Goal: Task Accomplishment & Management: Manage account settings

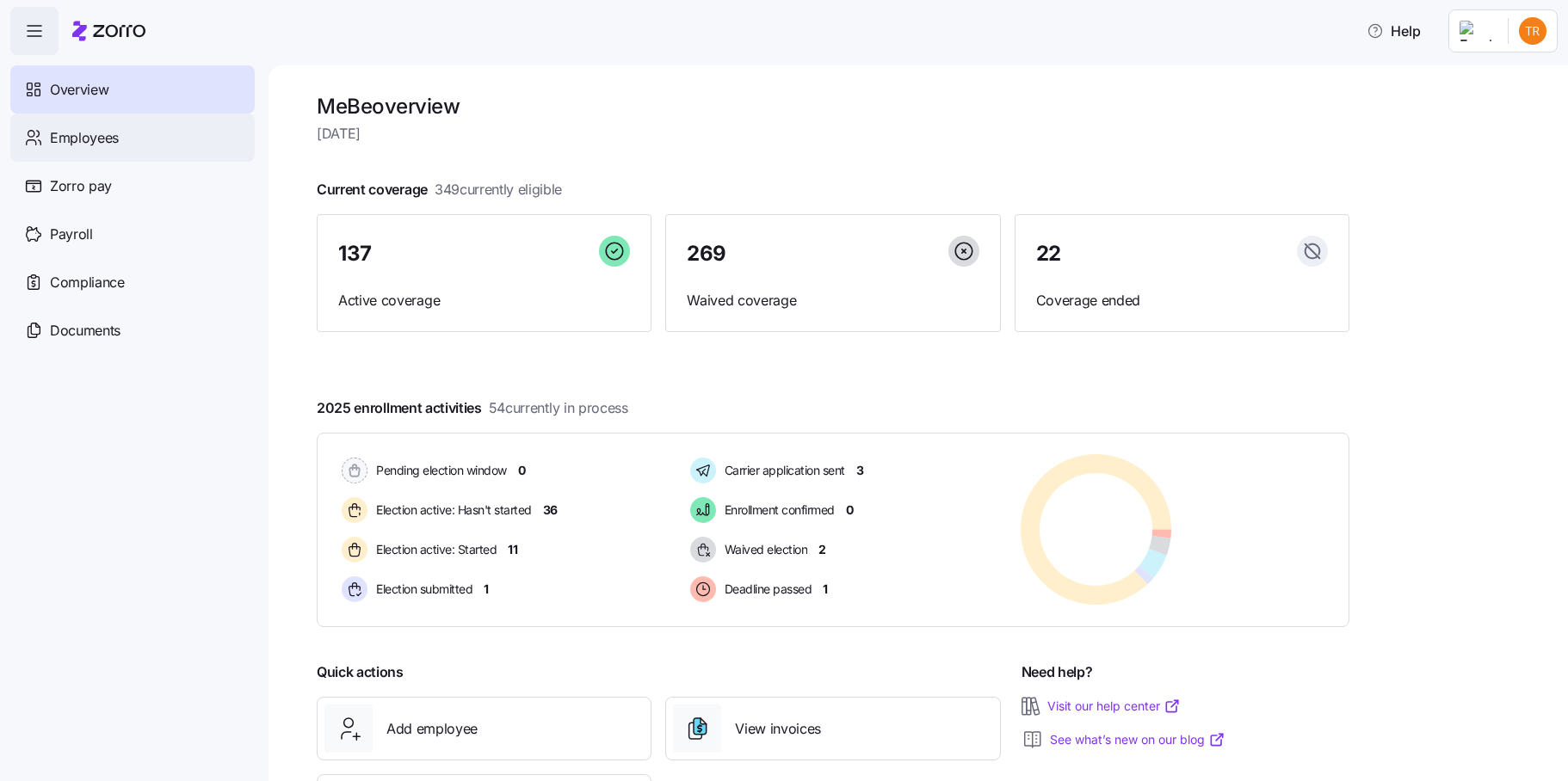
click at [108, 141] on span "Employees" at bounding box center [84, 138] width 69 height 22
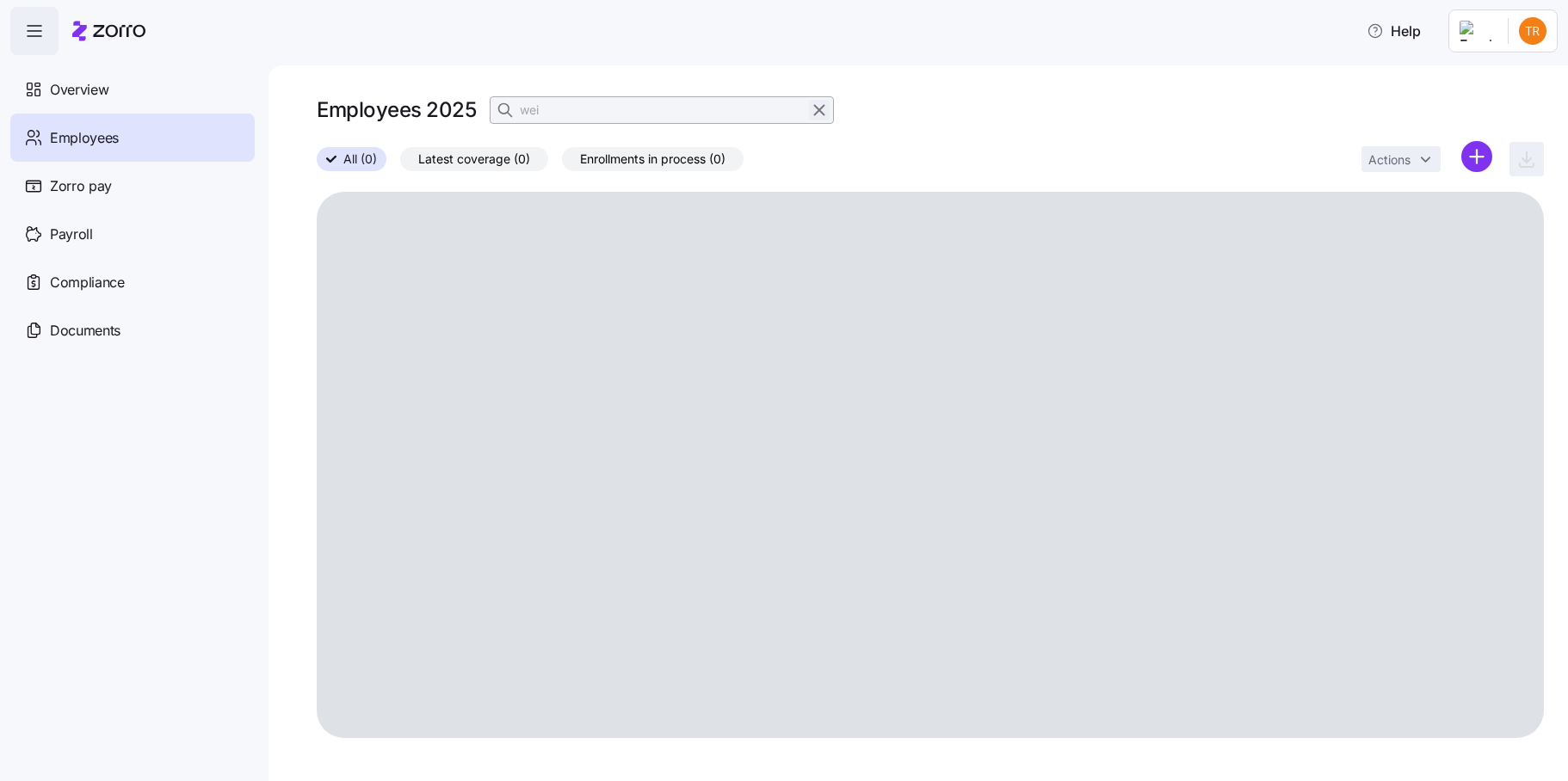
click at [819, 112] on icon "button" at bounding box center [819, 110] width 19 height 21
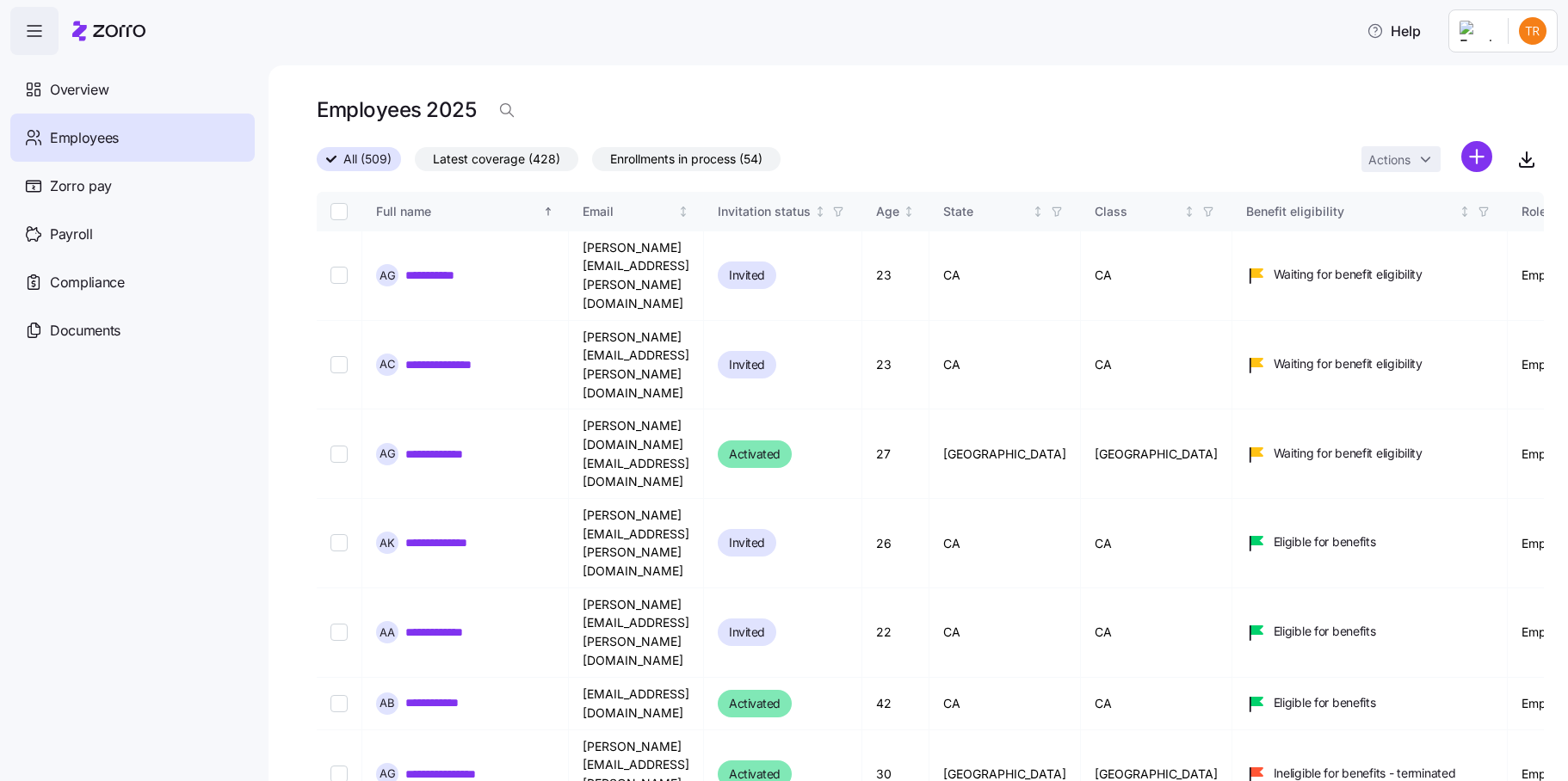
click at [816, 110] on div "Employees 2025" at bounding box center [930, 110] width 1227 height 34
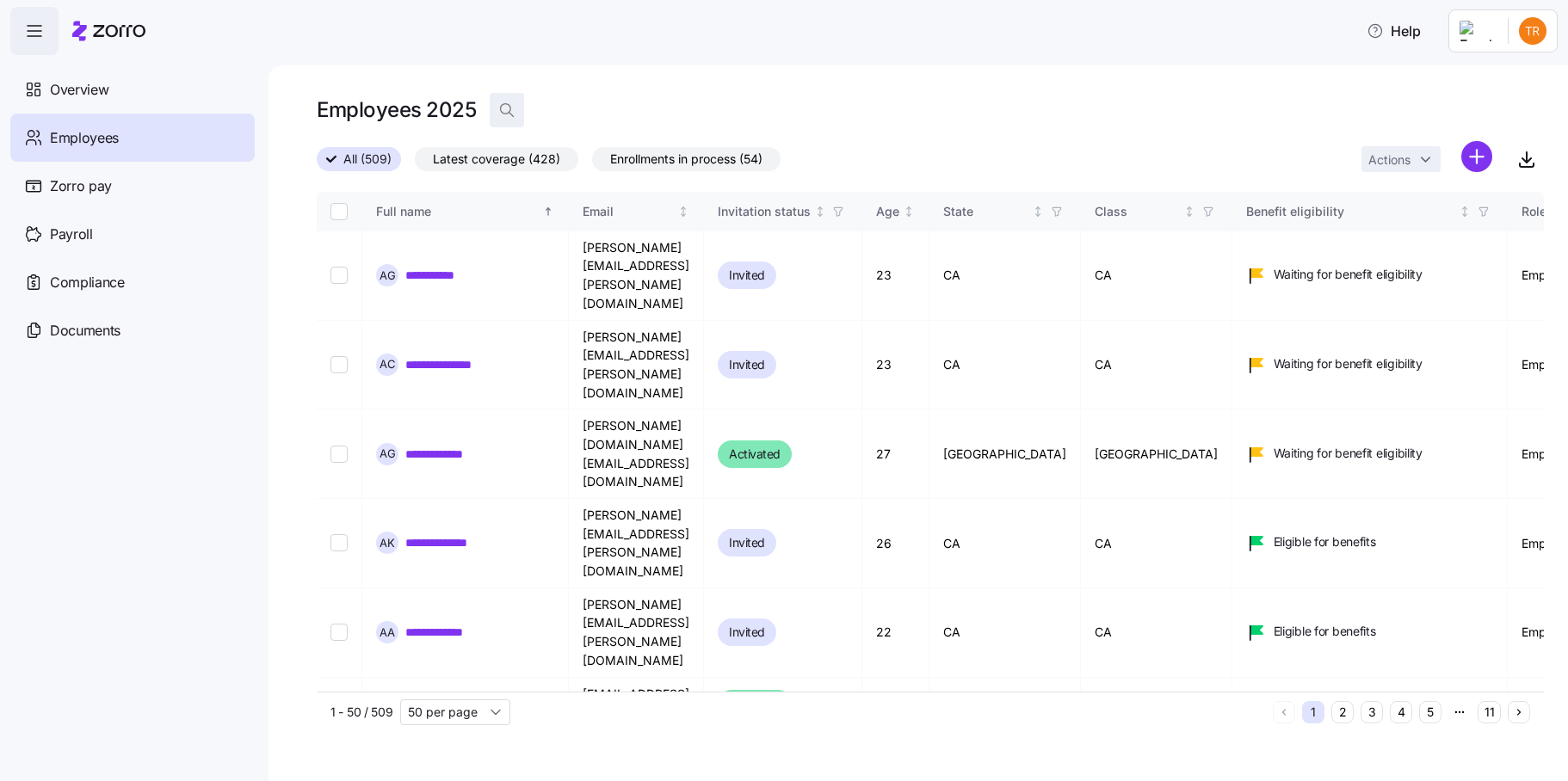
click at [509, 108] on icon "button" at bounding box center [507, 110] width 17 height 17
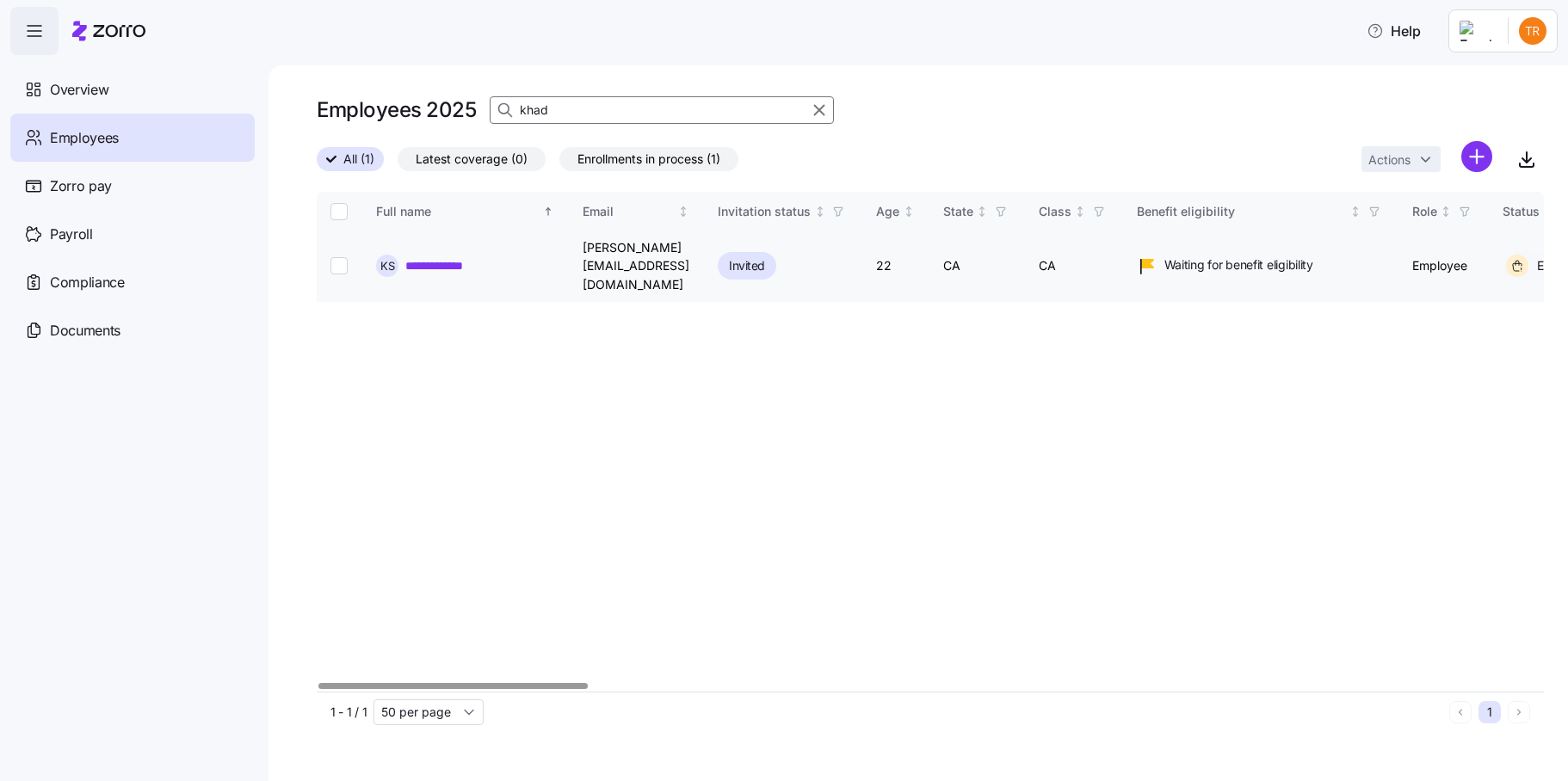
type input "khad"
click at [331, 261] on input "Select record 1" at bounding box center [338, 265] width 17 height 17
checkbox input "true"
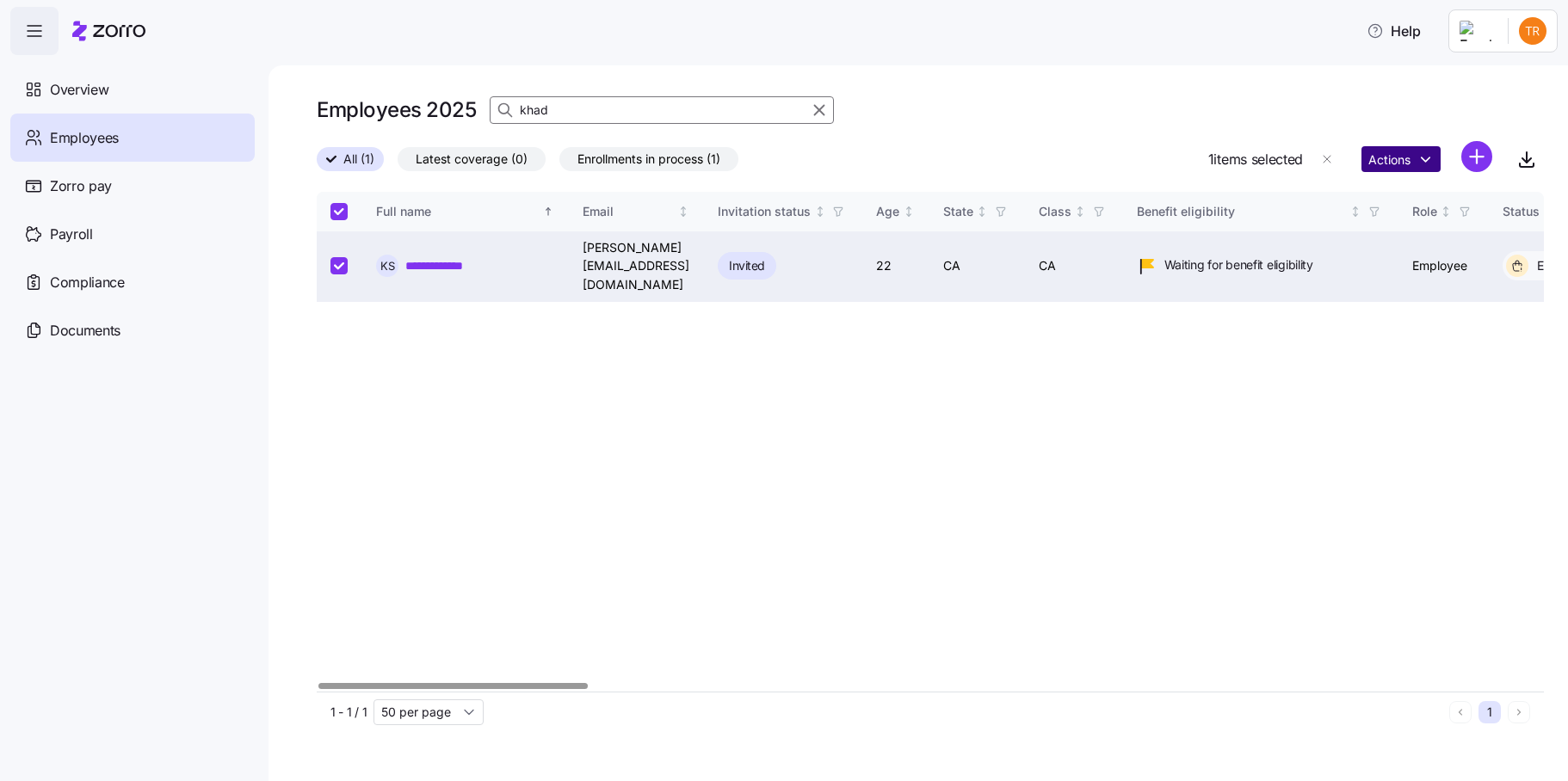
click at [1389, 159] on html "**********" at bounding box center [784, 385] width 1568 height 771
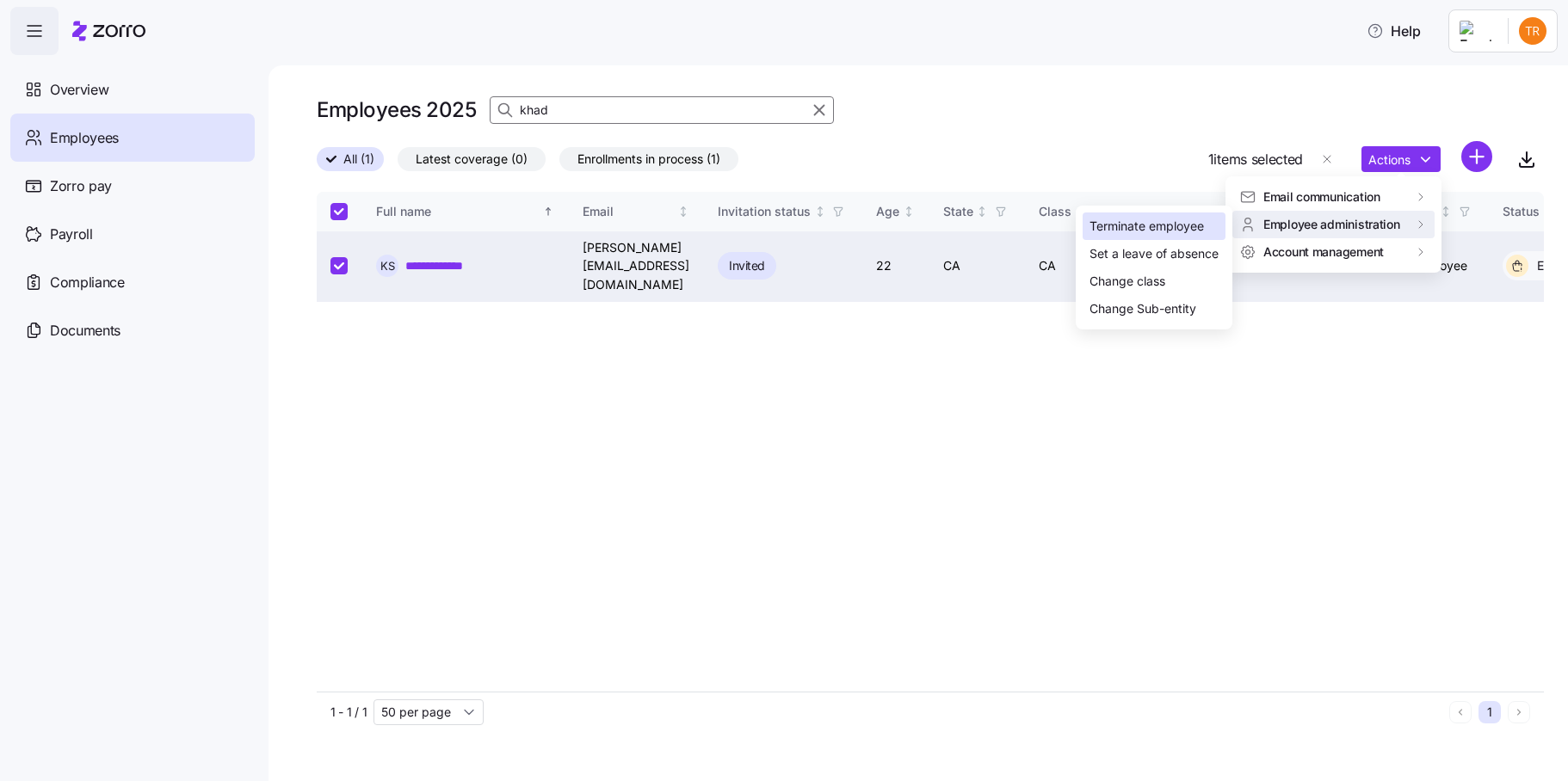
click at [1183, 228] on div "Terminate employee" at bounding box center [1146, 225] width 115 height 19
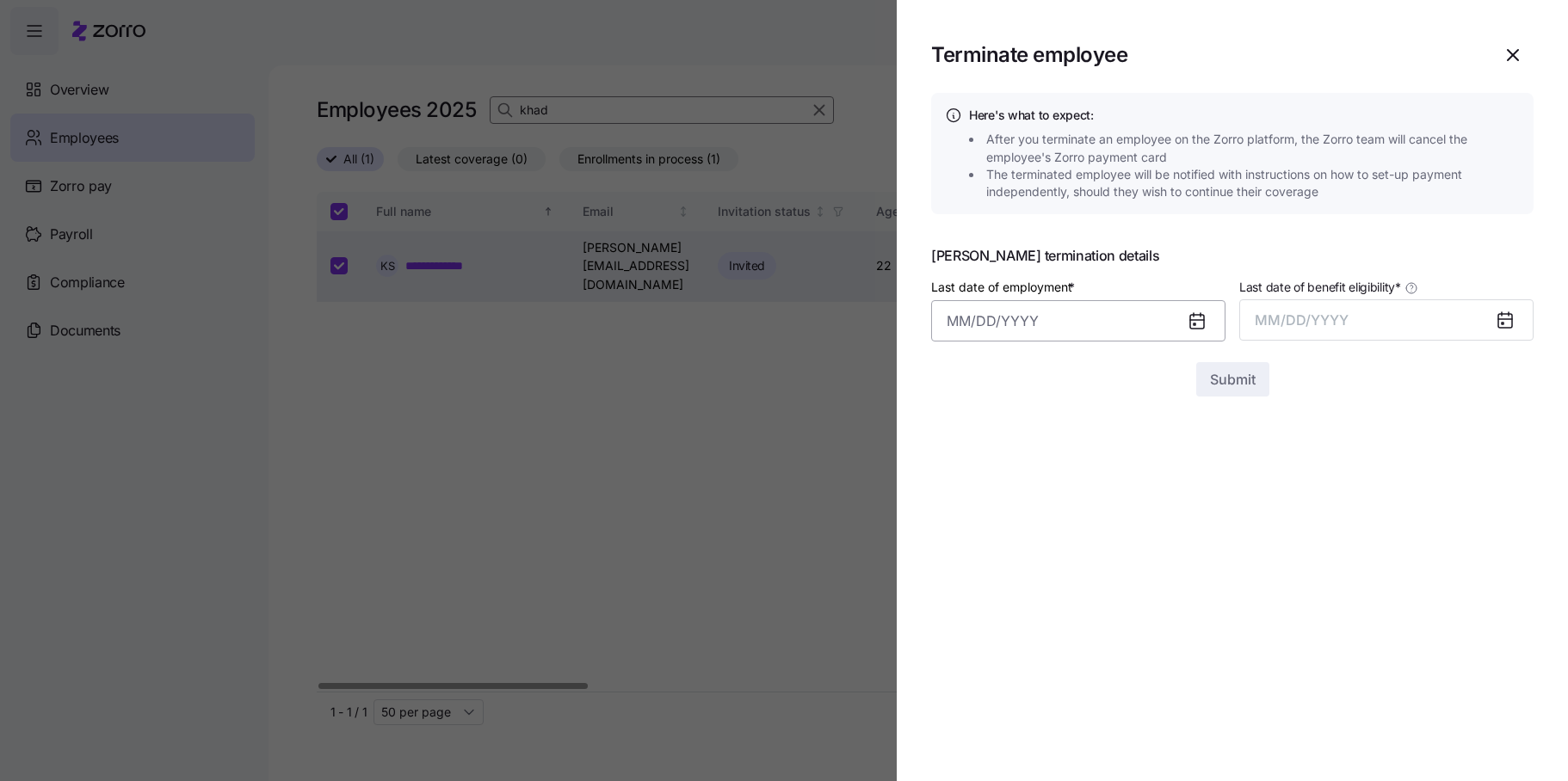
click at [1049, 324] on input "Last date of employment *" at bounding box center [1078, 321] width 294 height 41
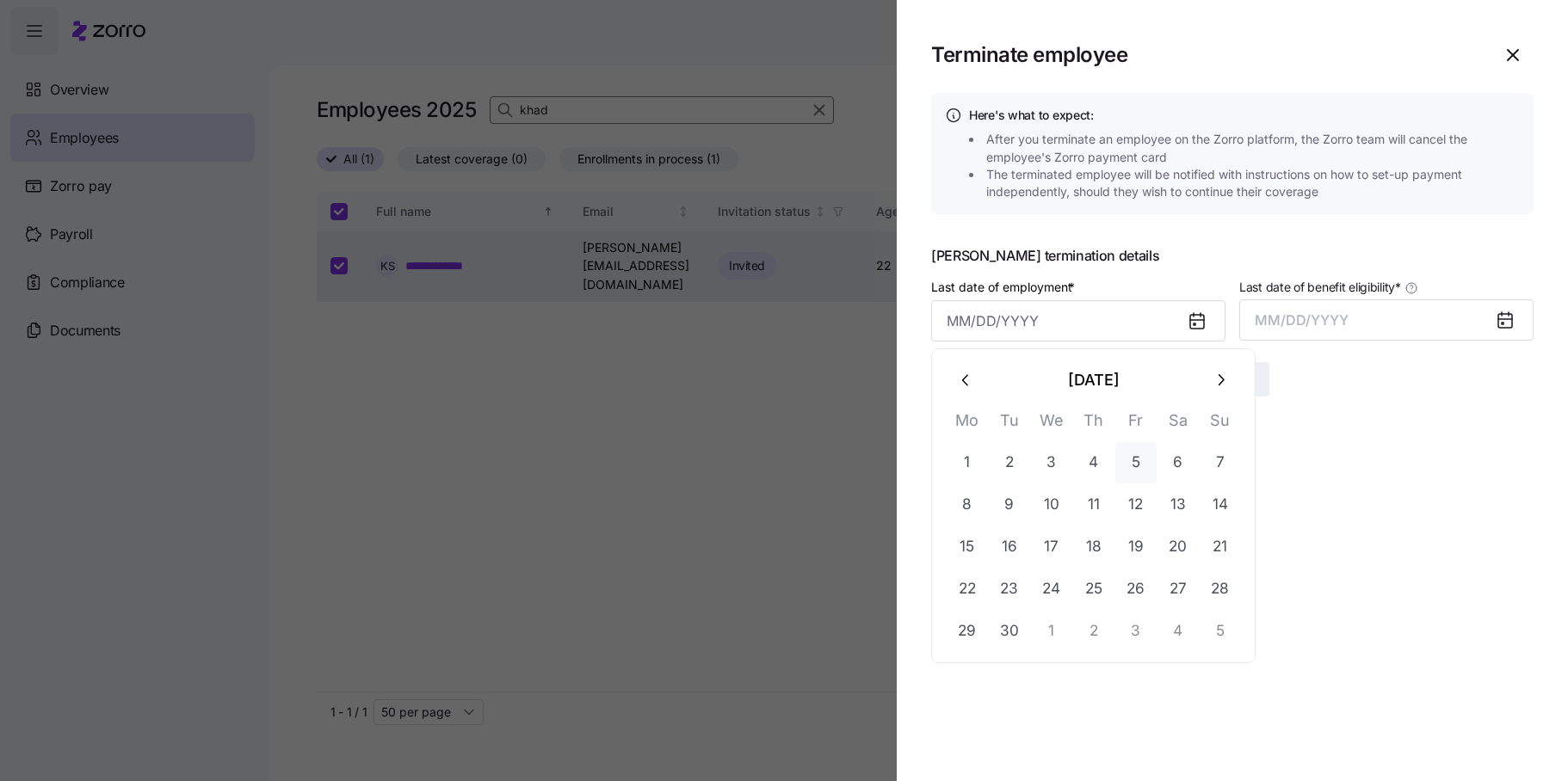
drag, startPoint x: 1133, startPoint y: 462, endPoint x: 1141, endPoint y: 458, distance: 8.9
click at [1134, 463] on button "5" at bounding box center [1136, 464] width 41 height 41
type input "[DATE]"
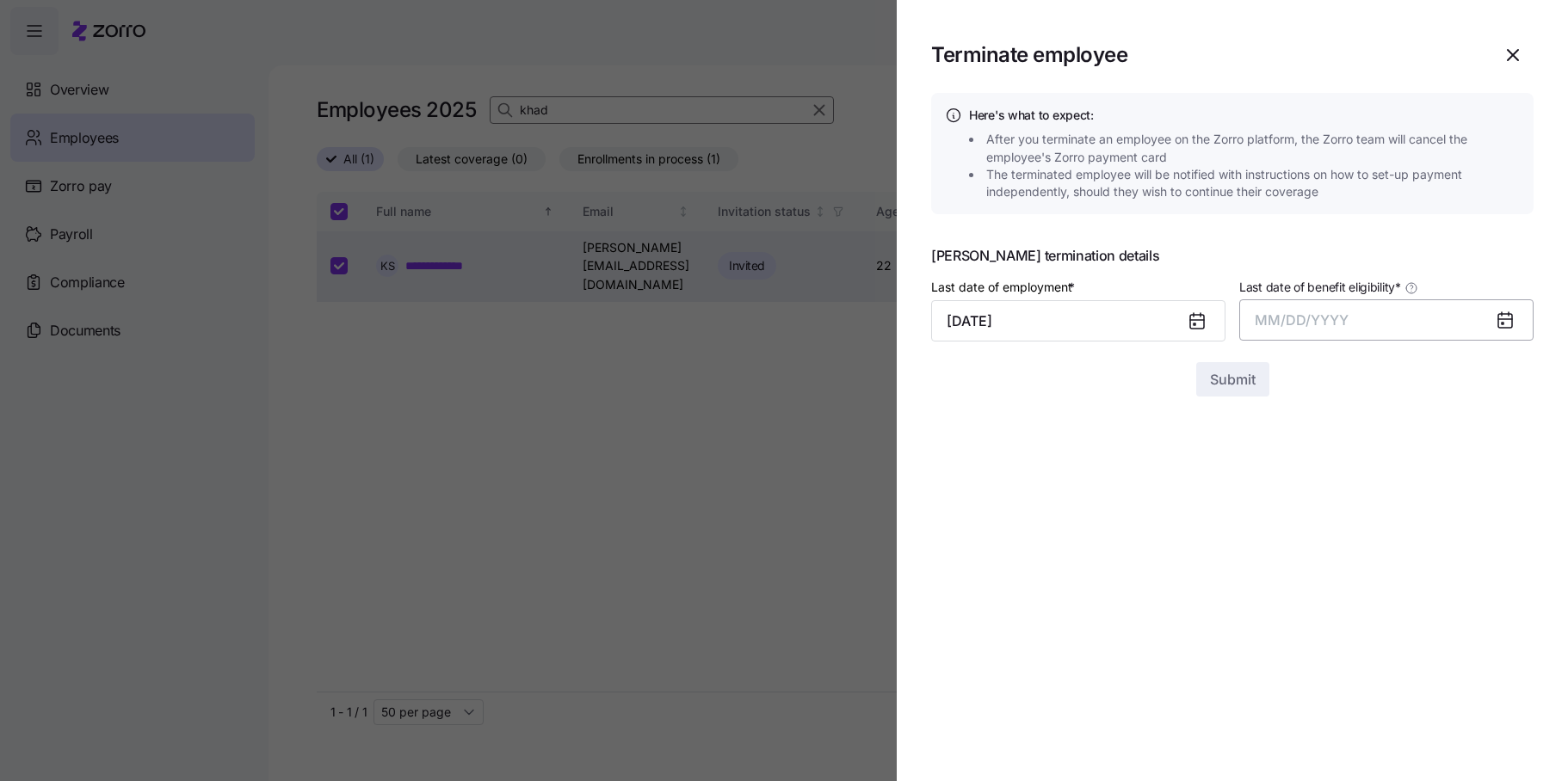
click at [1295, 320] on span "MM/DD/YYYY" at bounding box center [1301, 319] width 94 height 17
drag, startPoint x: 1506, startPoint y: 509, endPoint x: 1410, endPoint y: 481, distance: 100.0
click at [1506, 509] on button "Sep" at bounding box center [1499, 513] width 98 height 41
click at [1231, 378] on span "Submit" at bounding box center [1233, 379] width 46 height 21
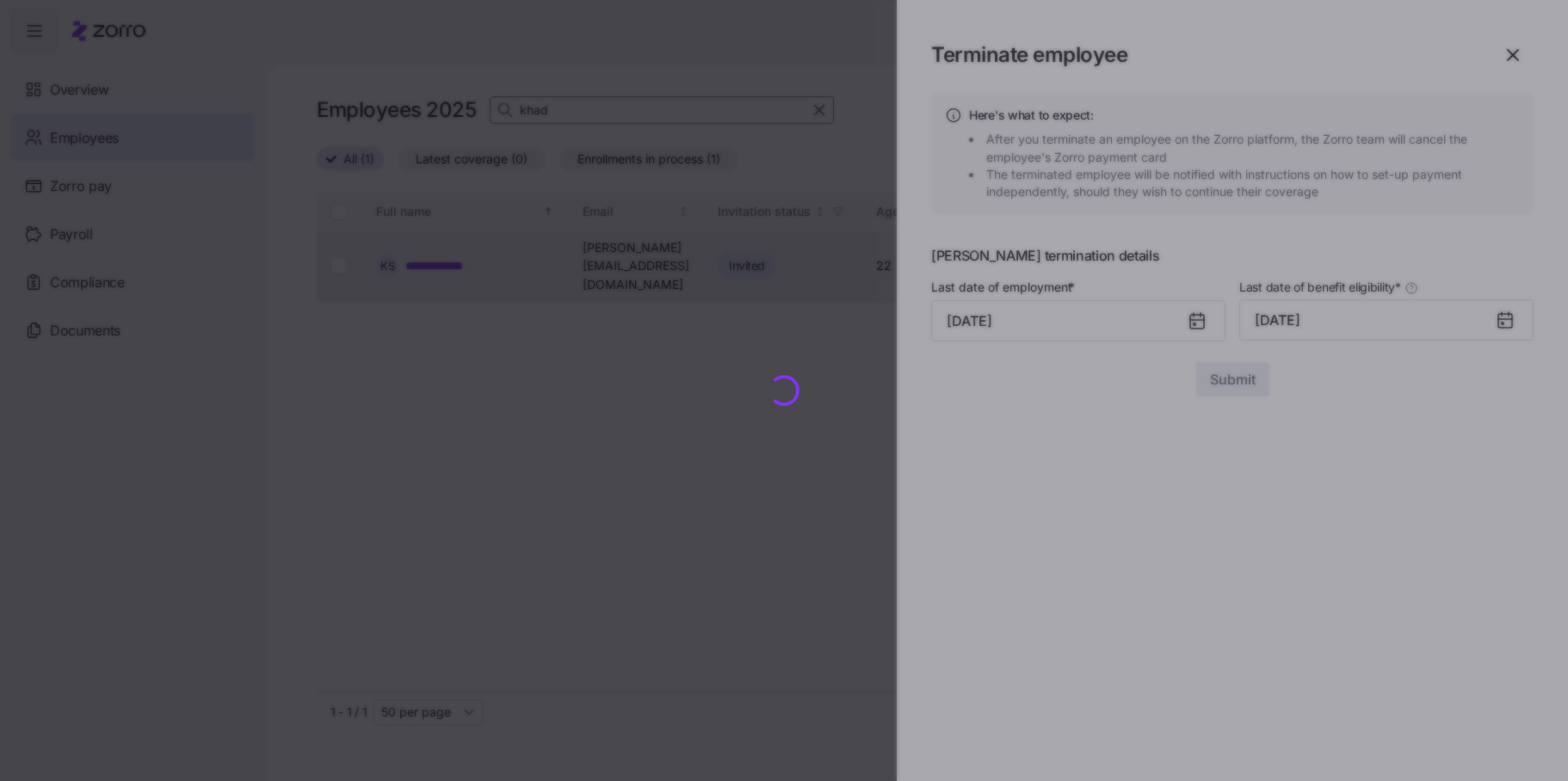
checkbox input "false"
